Goal: Check status: Check status

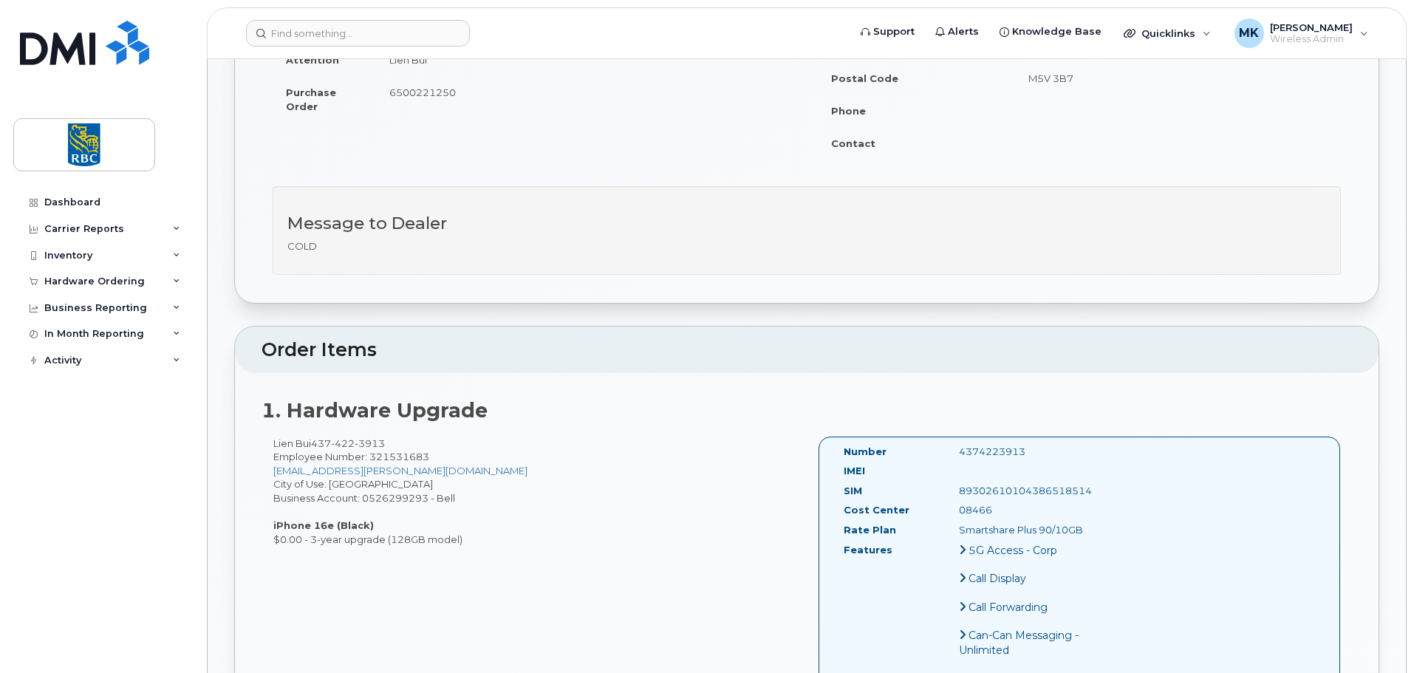
scroll to position [443, 0]
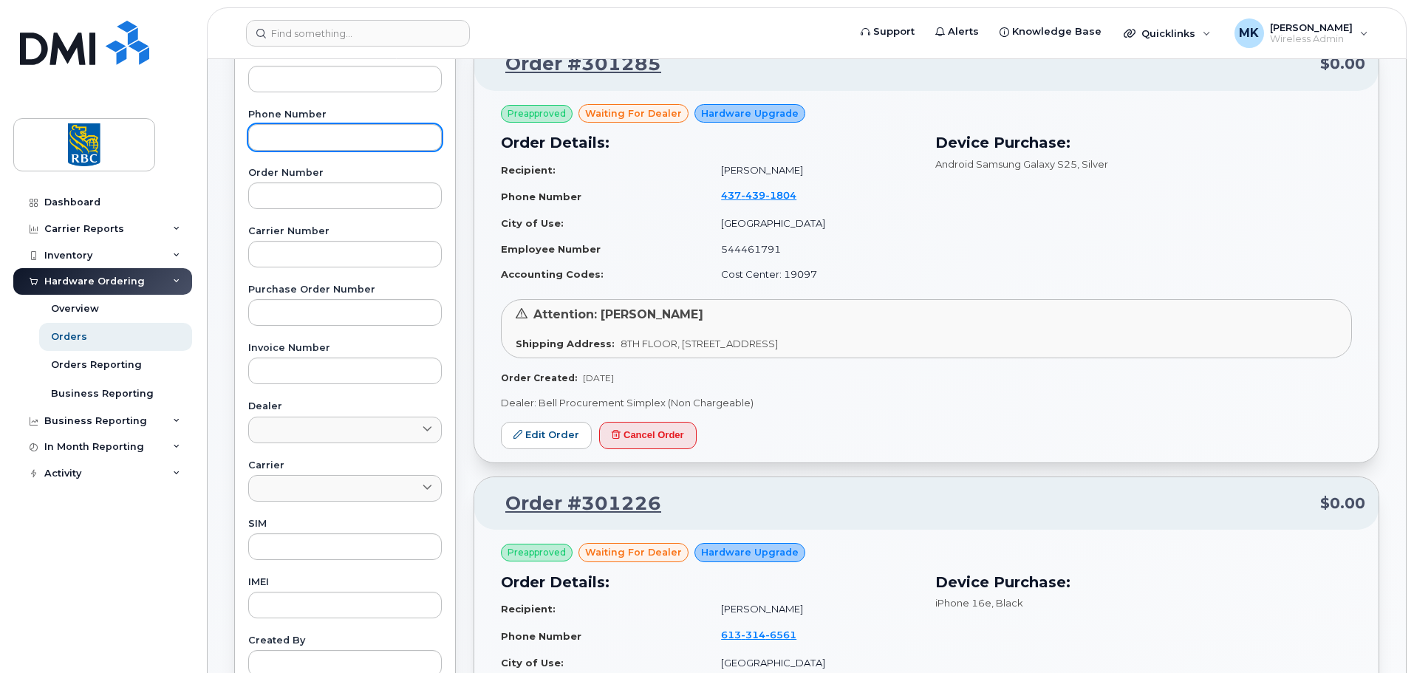
scroll to position [74, 0]
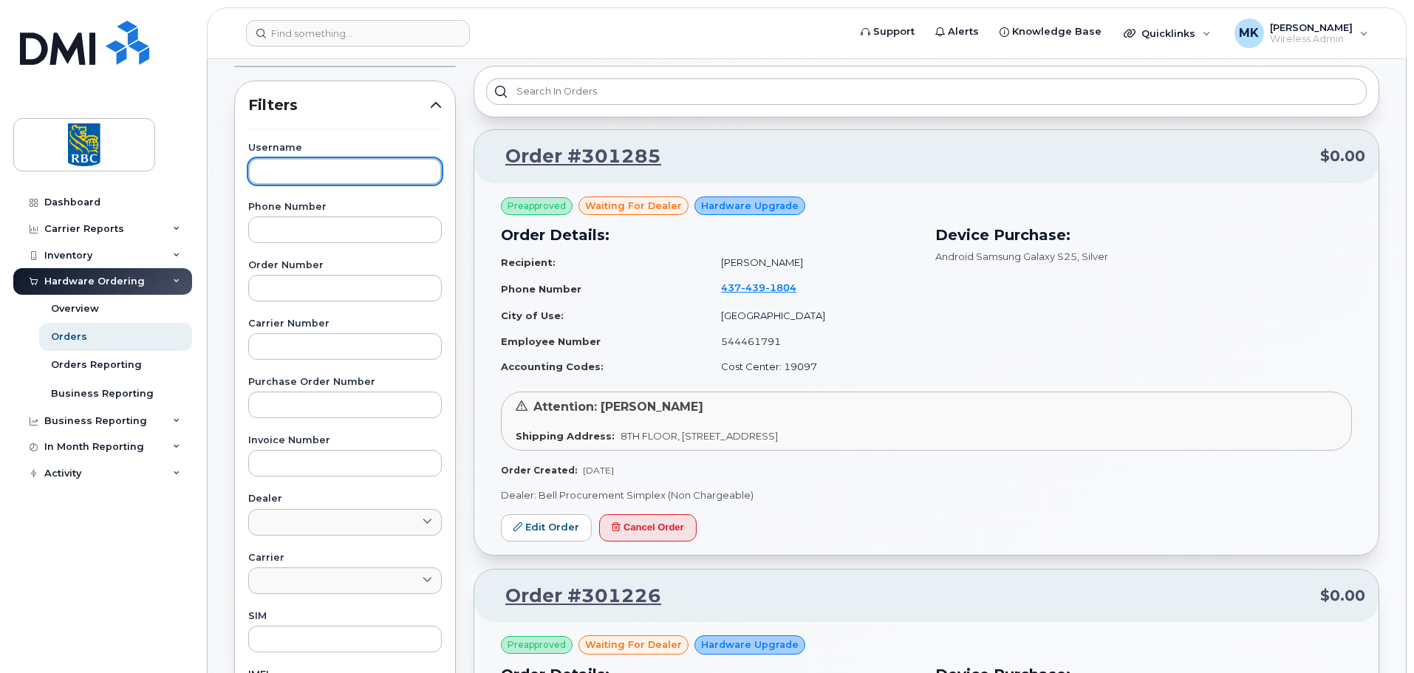
click at [330, 170] on input "text" at bounding box center [345, 171] width 194 height 27
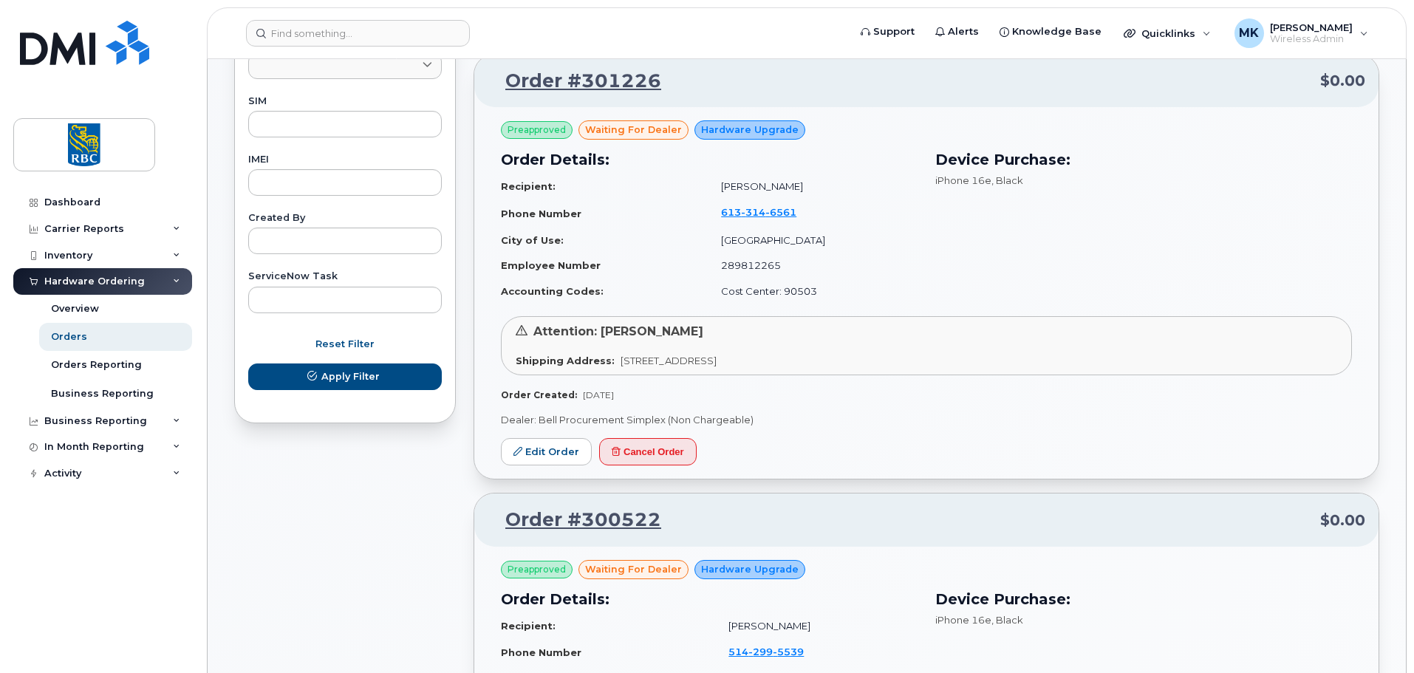
scroll to position [591, 0]
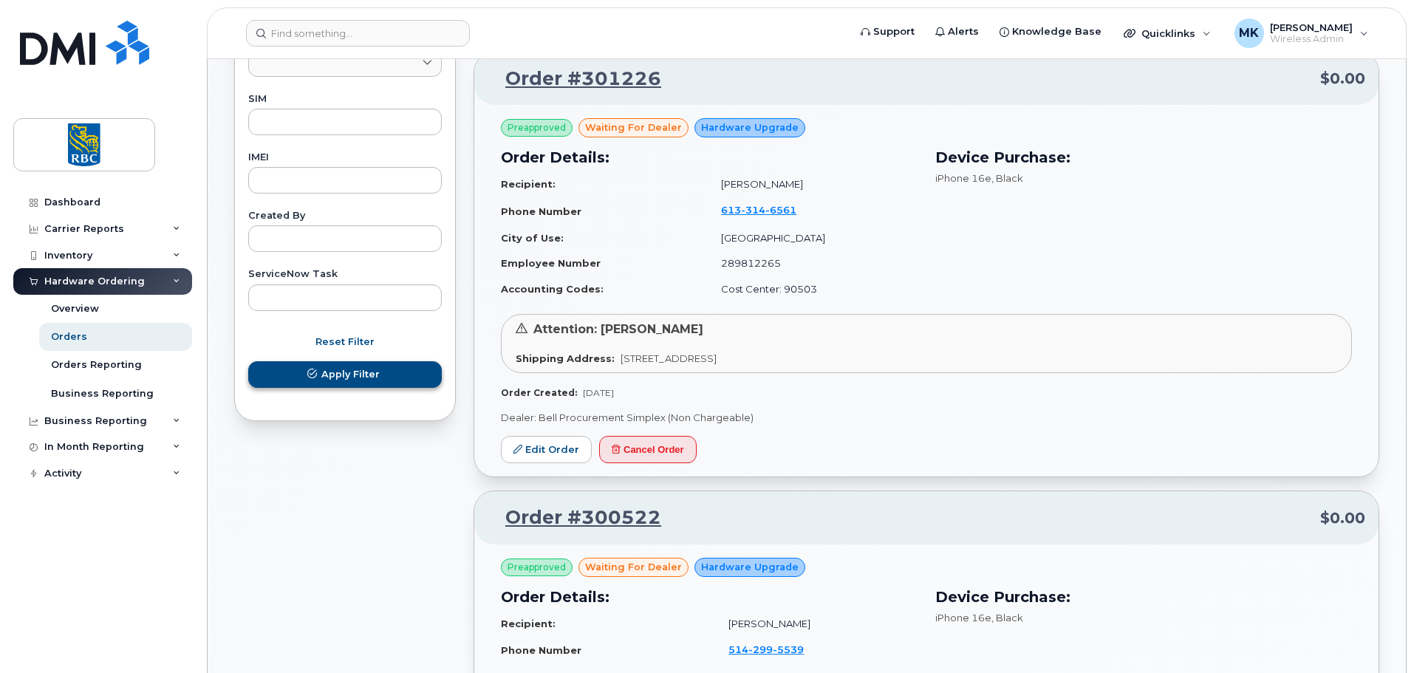
type input "bing"
click at [386, 375] on button "Apply Filter" at bounding box center [345, 374] width 194 height 27
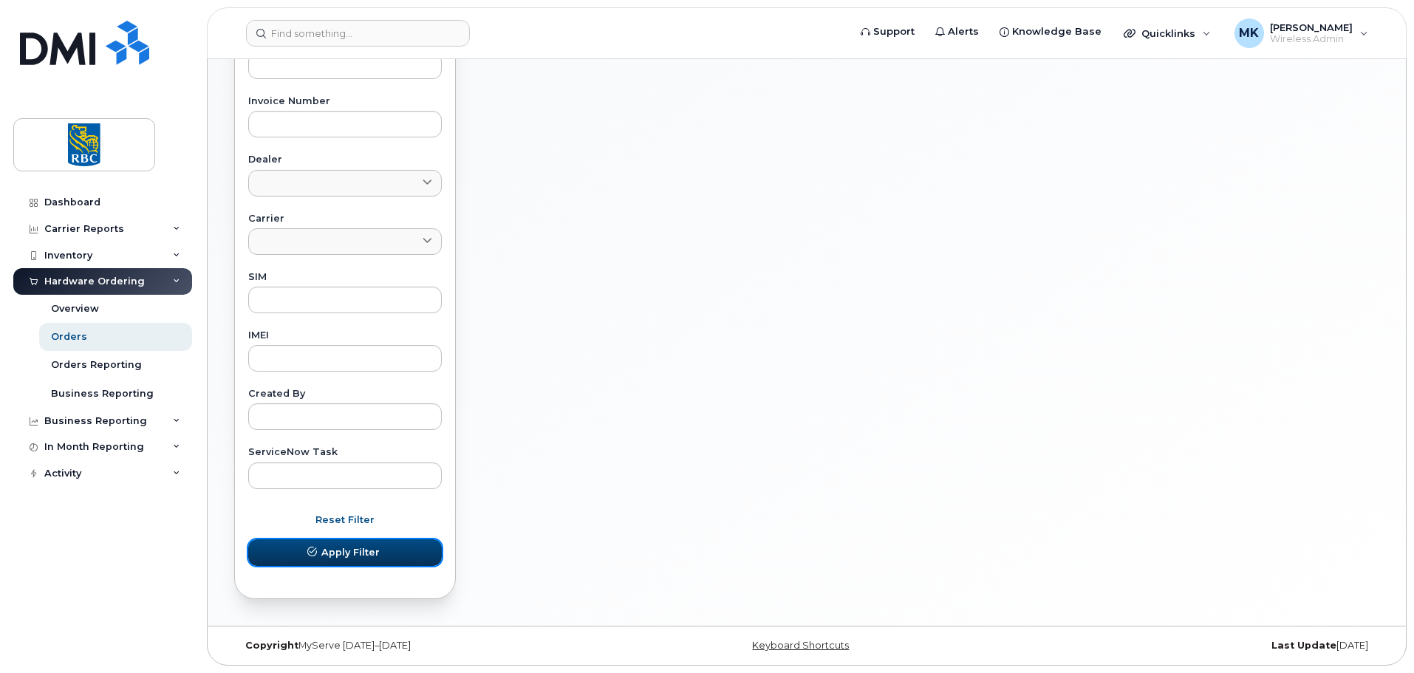
scroll to position [0, 0]
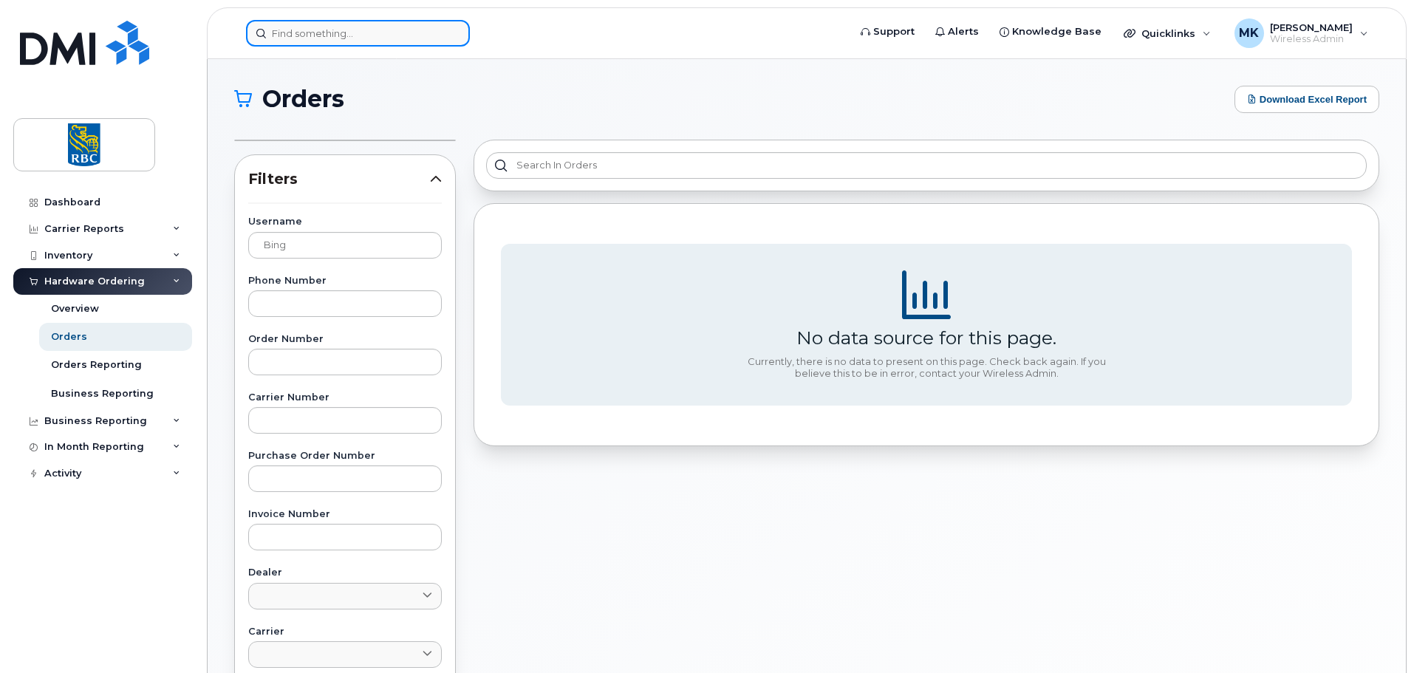
click at [406, 39] on input at bounding box center [358, 33] width 224 height 27
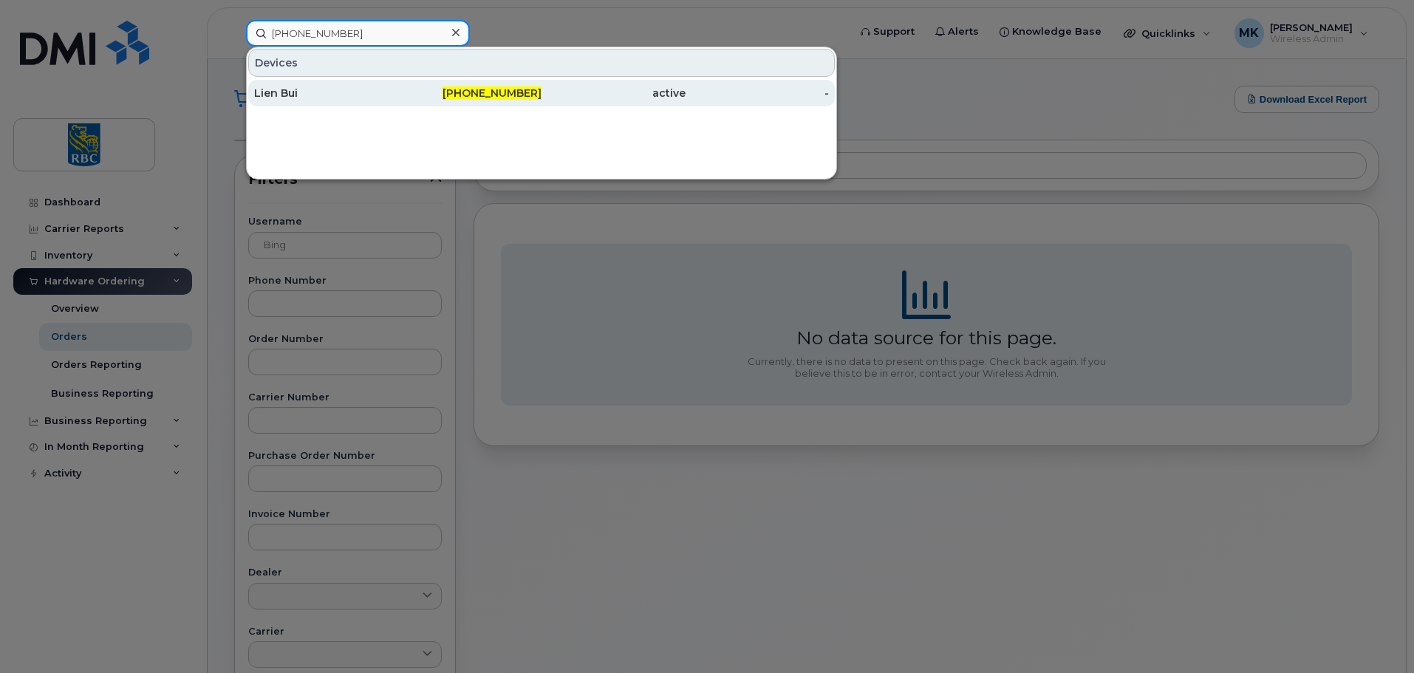
type input "[PHONE_NUMBER]"
click at [423, 87] on div "[PHONE_NUMBER]" at bounding box center [470, 93] width 144 height 15
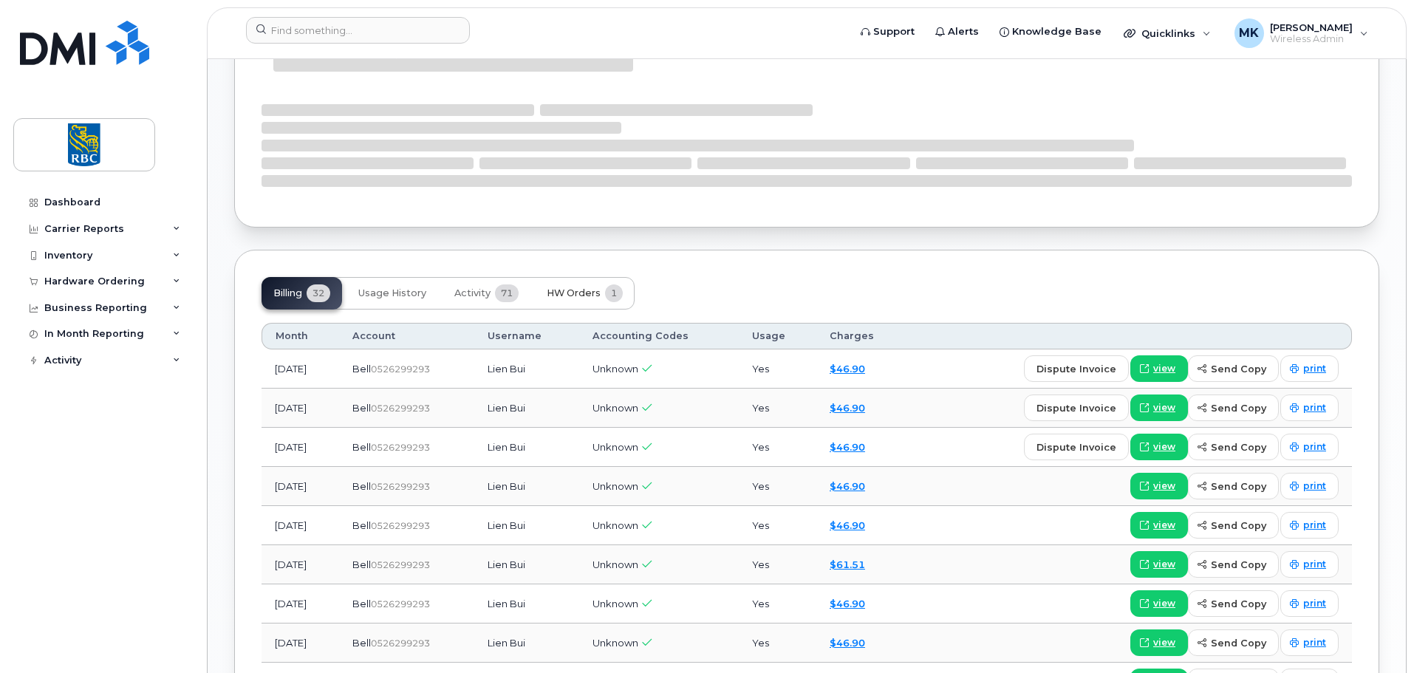
click at [582, 290] on span "HW Orders" at bounding box center [574, 293] width 54 height 12
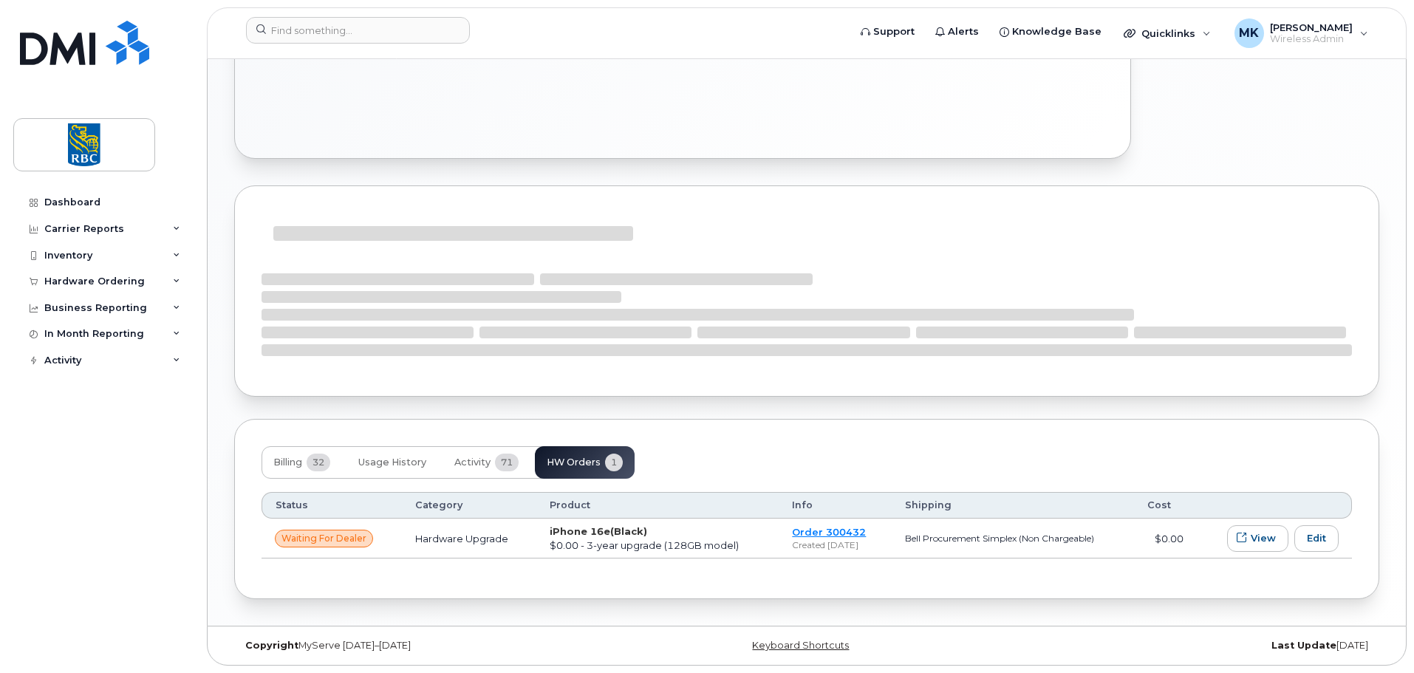
scroll to position [778, 0]
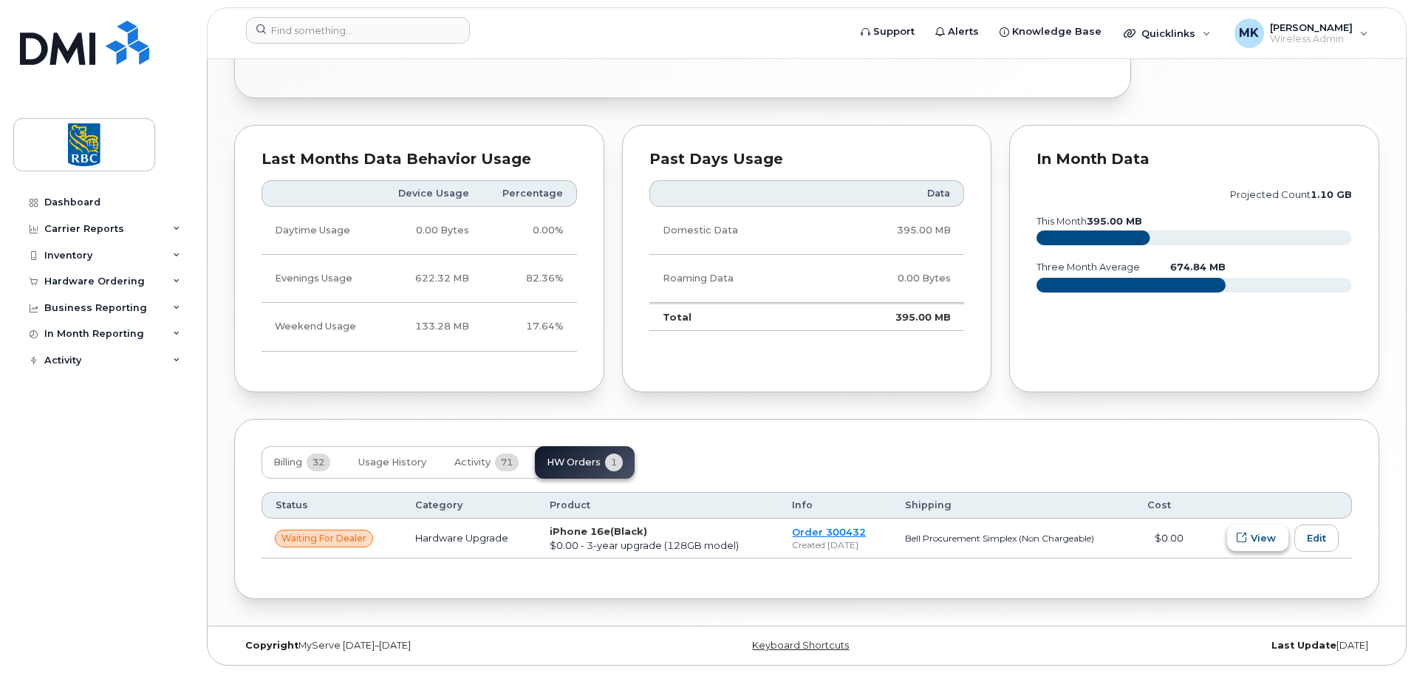
click at [1259, 534] on span "View" at bounding box center [1263, 538] width 25 height 14
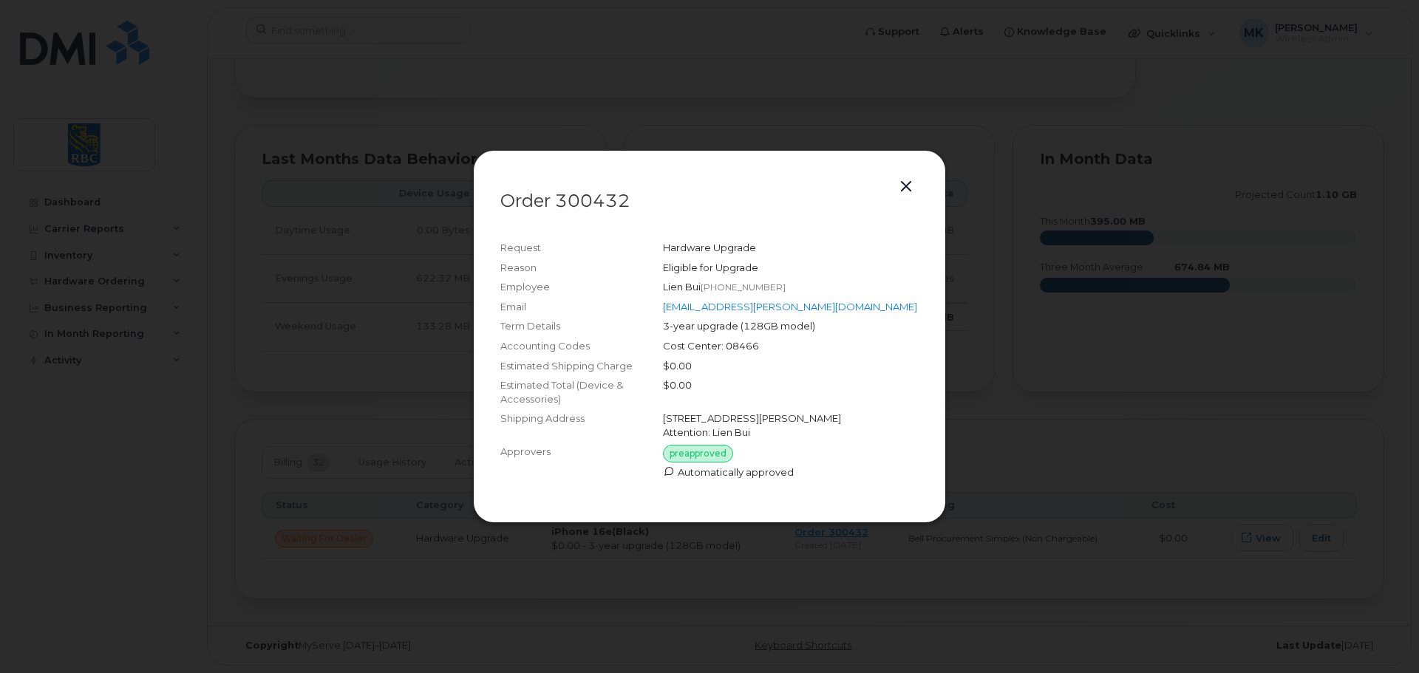
click at [906, 177] on button "button" at bounding box center [906, 187] width 22 height 21
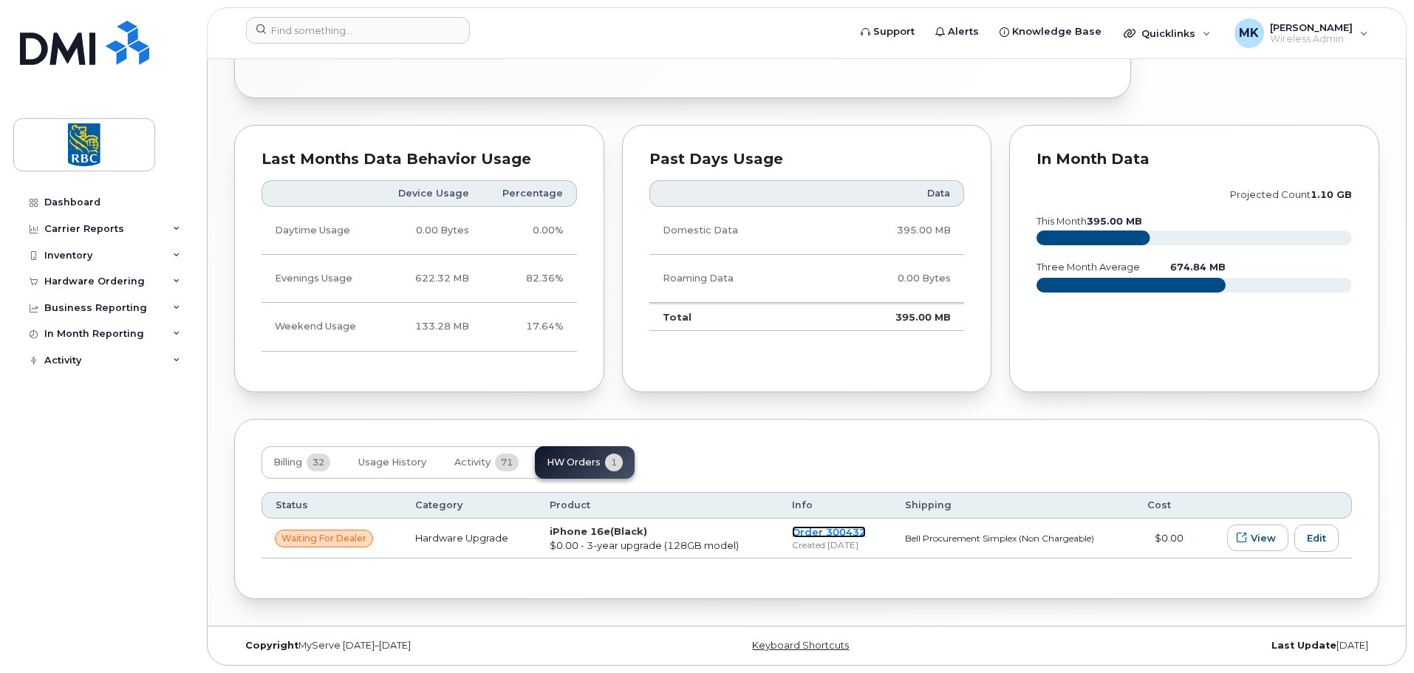
click at [822, 532] on link "Order 300432" at bounding box center [829, 532] width 74 height 12
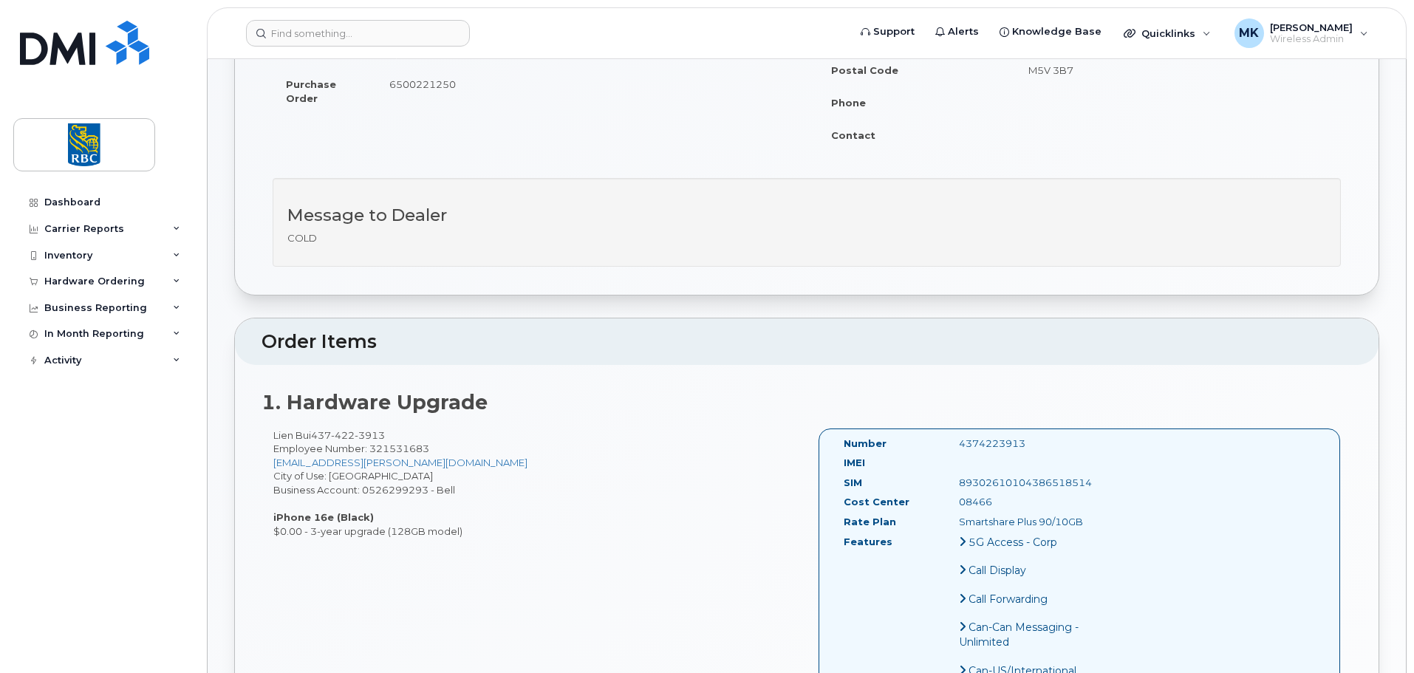
scroll to position [296, 0]
